Goal: Obtain resource: Download file/media

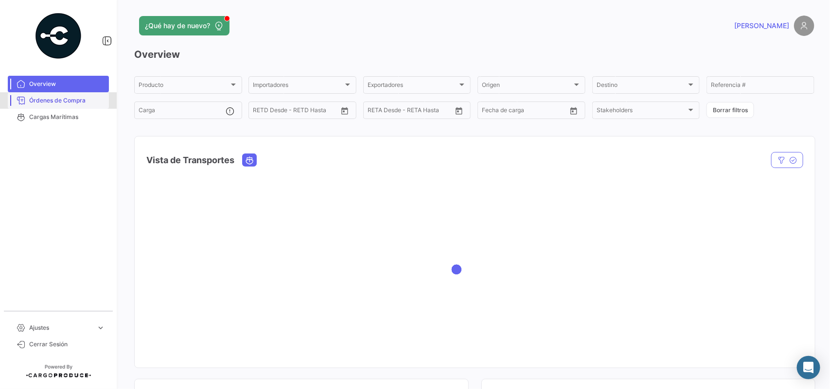
click at [65, 95] on link "Órdenes de Compra" at bounding box center [58, 100] width 101 height 17
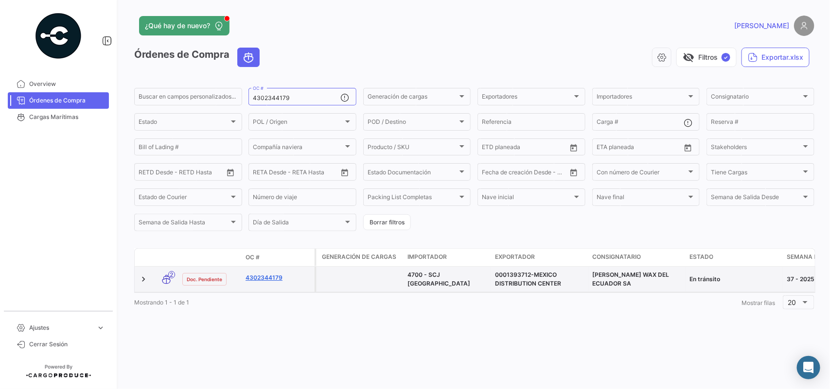
click at [275, 276] on link "4302344179" at bounding box center [277, 278] width 65 height 9
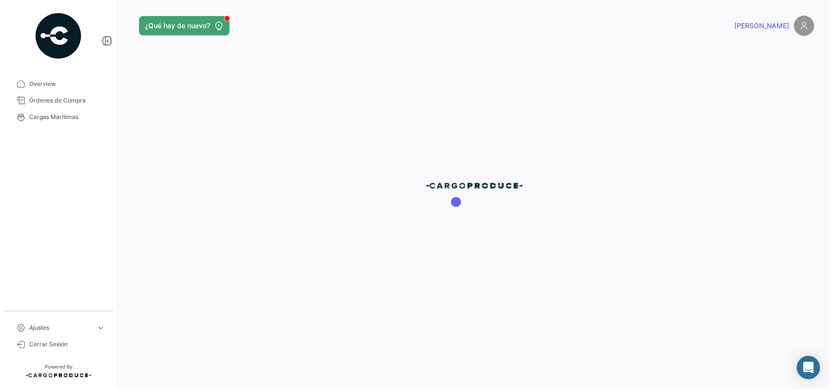
click at [275, 276] on div at bounding box center [474, 194] width 711 height 389
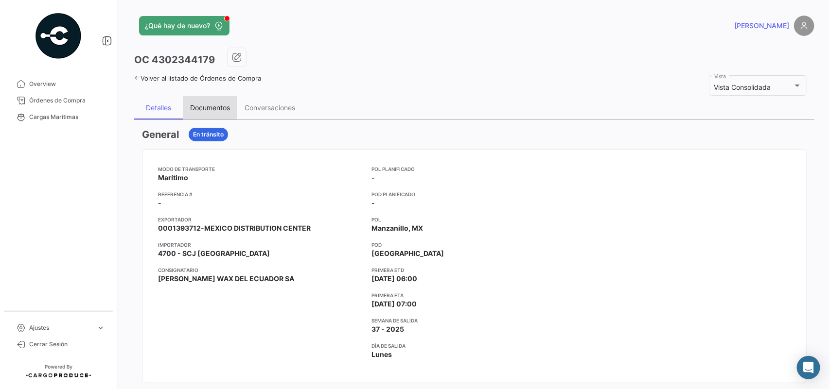
click at [220, 109] on div "Documentos" at bounding box center [210, 108] width 40 height 8
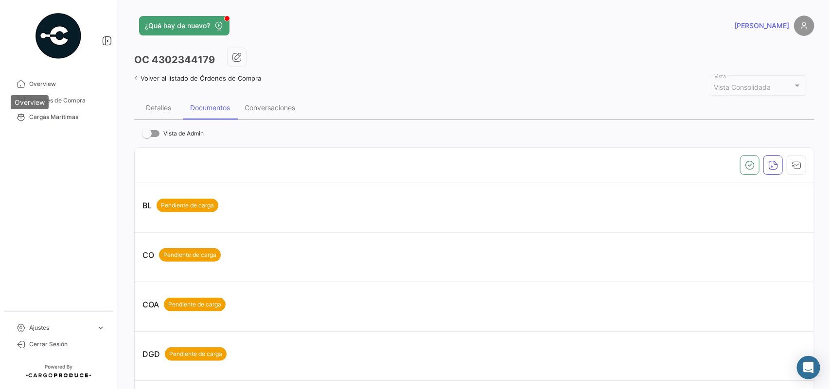
click at [47, 100] on div "Overview" at bounding box center [30, 102] width 38 height 14
click at [93, 105] on link "Órdenes de Compra" at bounding box center [58, 100] width 101 height 17
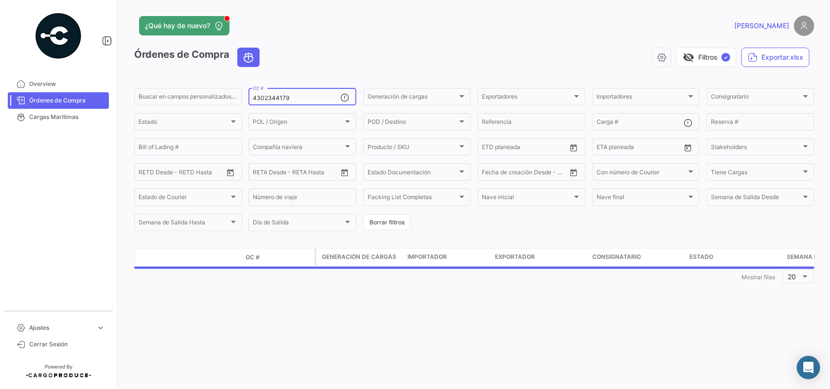
click at [298, 104] on div "4302344179 OC #" at bounding box center [296, 95] width 87 height 19
drag, startPoint x: 297, startPoint y: 98, endPoint x: 192, endPoint y: 101, distance: 105.0
click at [0, 0] on div "Buscar en campos personalizados... 4302344179 OC # Generación de cargas Generac…" at bounding box center [0, 0] width 0 height 0
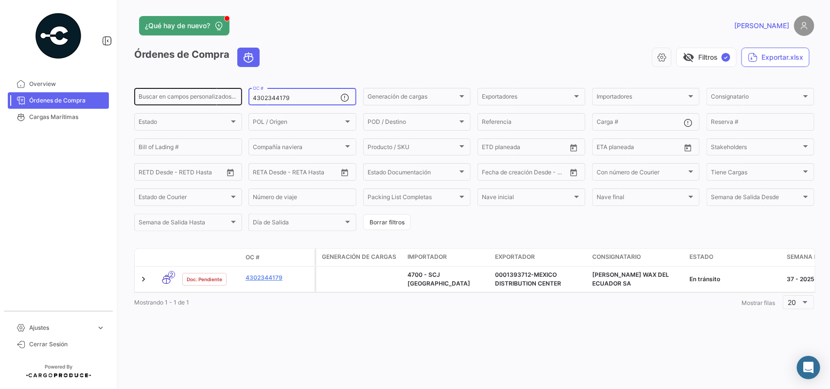
paste input "8"
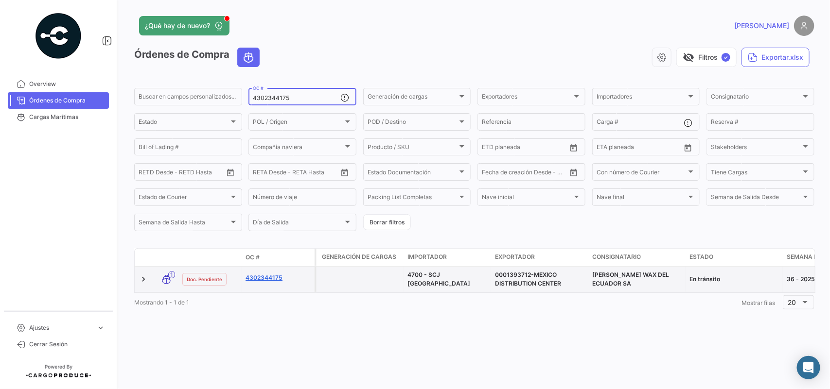
type input "4302344175"
click at [270, 278] on link "4302344175" at bounding box center [277, 278] width 65 height 9
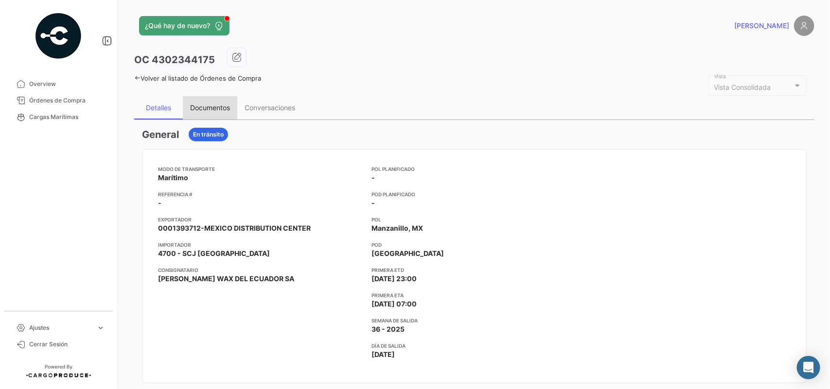
click at [218, 104] on div "Documentos" at bounding box center [210, 108] width 40 height 8
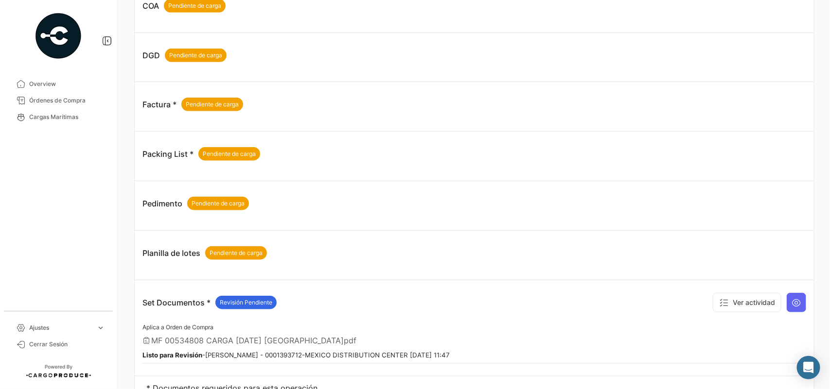
scroll to position [343, 0]
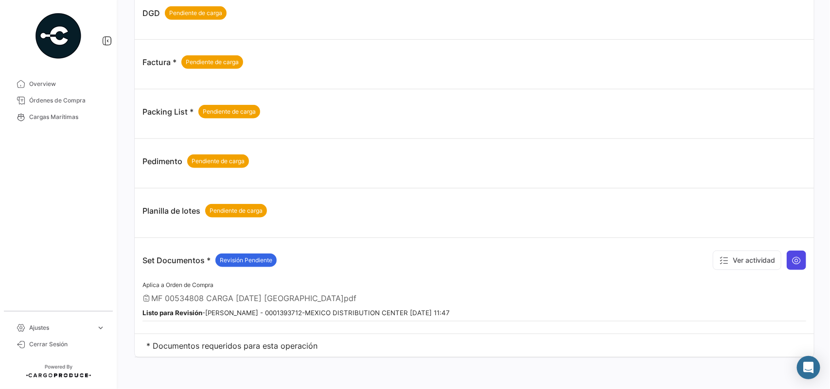
click at [791, 262] on icon at bounding box center [796, 261] width 10 height 10
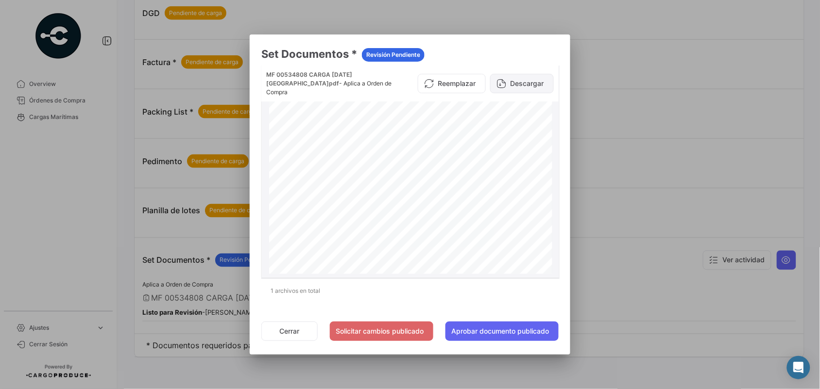
click at [528, 82] on button "Descargar" at bounding box center [522, 83] width 64 height 19
click at [81, 98] on div at bounding box center [410, 194] width 820 height 389
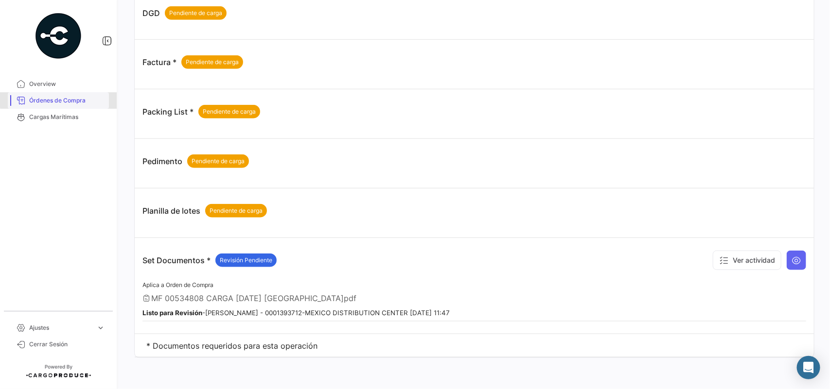
click at [79, 98] on span "Órdenes de Compra" at bounding box center [67, 100] width 76 height 9
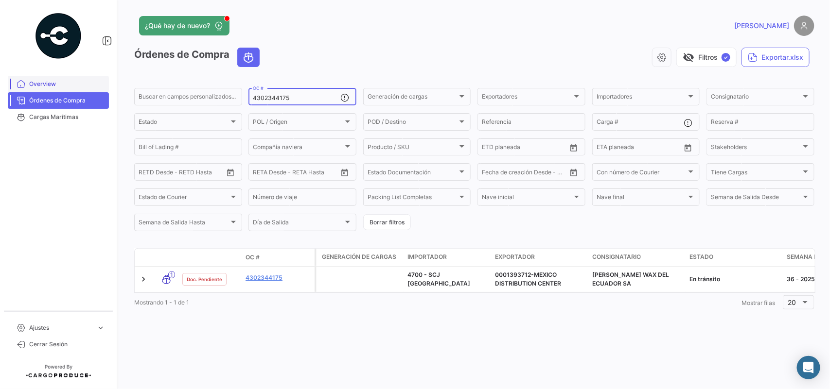
drag, startPoint x: 311, startPoint y: 99, endPoint x: 70, endPoint y: 82, distance: 241.6
click at [70, 82] on mat-sidenav-container "Overview Órdenes de Compra Cargas Marítimas Ajustes expand_more Cerrar Sesión ¿…" at bounding box center [415, 194] width 830 height 389
paste input "2453"
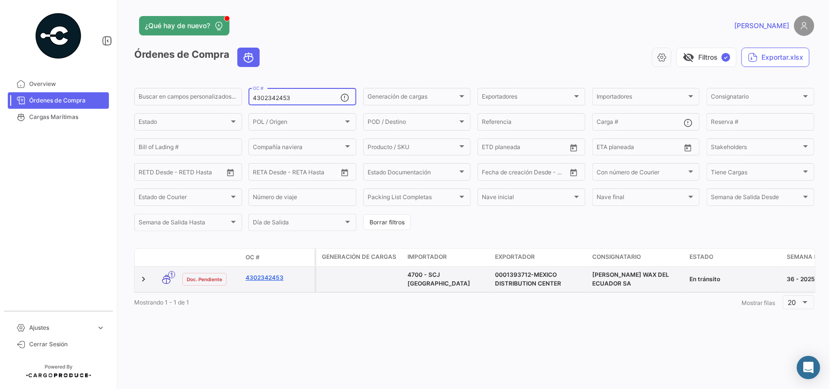
type input "4302342453"
click at [260, 282] on link "4302342453" at bounding box center [277, 278] width 65 height 9
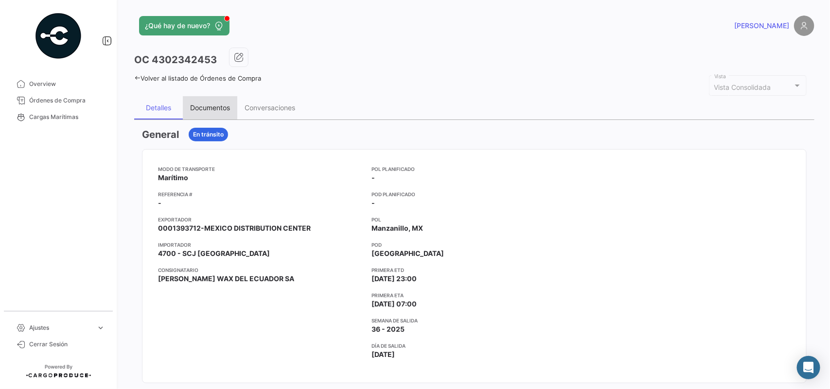
click at [220, 108] on div "Documentos" at bounding box center [210, 108] width 40 height 8
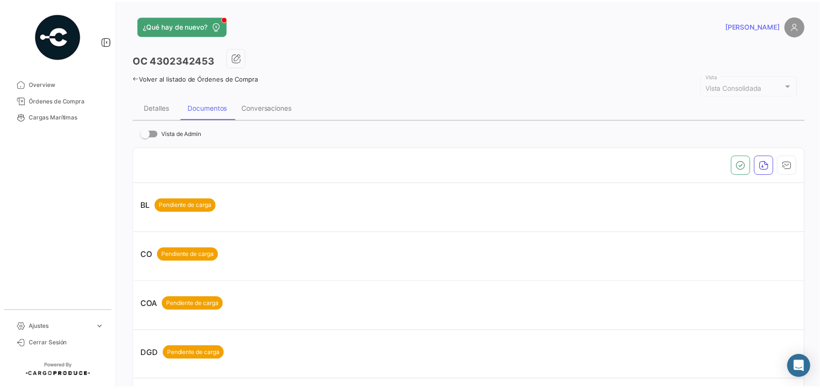
scroll to position [343, 0]
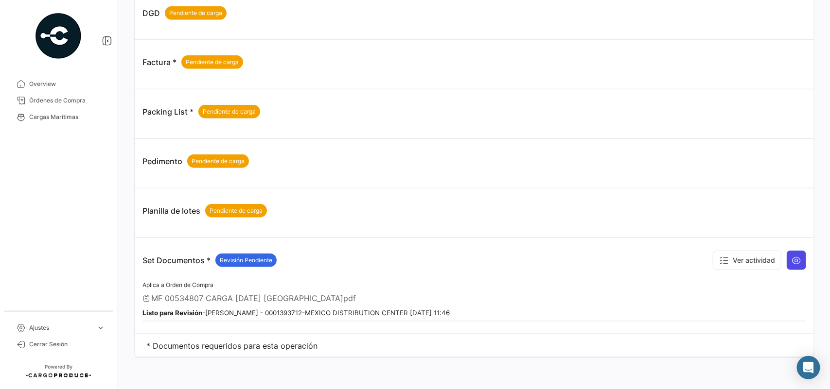
click at [791, 265] on icon at bounding box center [796, 261] width 10 height 10
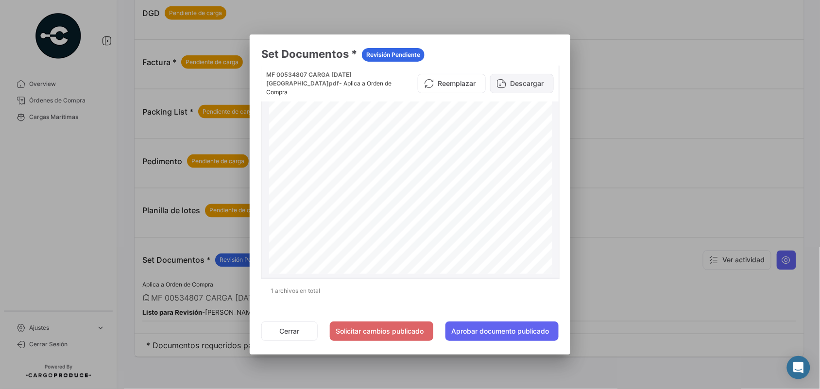
click at [526, 78] on button "Descargar" at bounding box center [522, 83] width 64 height 19
